Goal: Find specific page/section: Find specific page/section

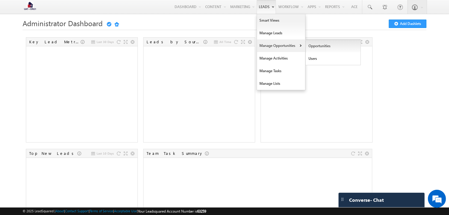
click at [306, 47] on link "Opportunities" at bounding box center [333, 46] width 55 height 13
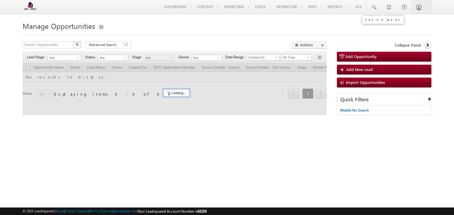
click at [374, 6] on span at bounding box center [373, 7] width 6 height 6
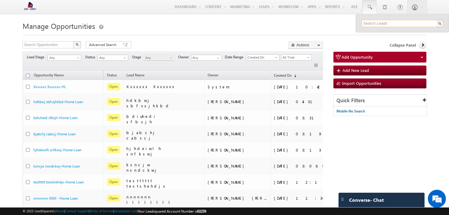
click at [367, 23] on input "text" at bounding box center [403, 23] width 82 height 7
paste input "6200000071"
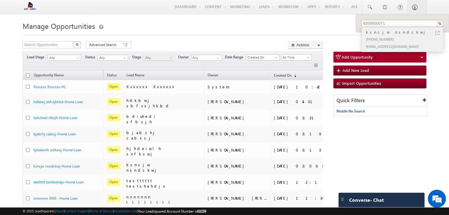
type input "6200000071"
click at [437, 31] on link at bounding box center [437, 33] width 4 height 4
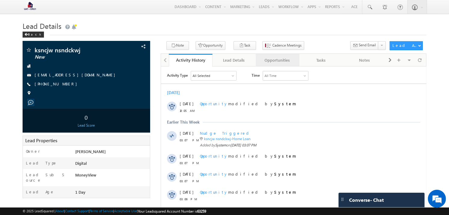
click at [277, 56] on link "Opportunities" at bounding box center [278, 60] width 44 height 13
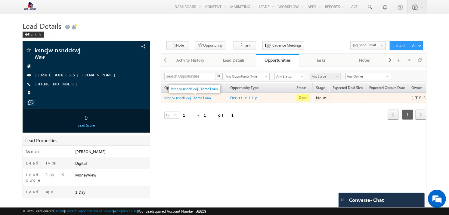
click at [199, 101] on div "ksncjw nsndckwj-Home Loan" at bounding box center [194, 98] width 60 height 6
click at [193, 100] on link "ksncjw nsndckwj-Home Loan" at bounding box center [187, 98] width 47 height 5
